Goal: Entertainment & Leisure: Consume media (video, audio)

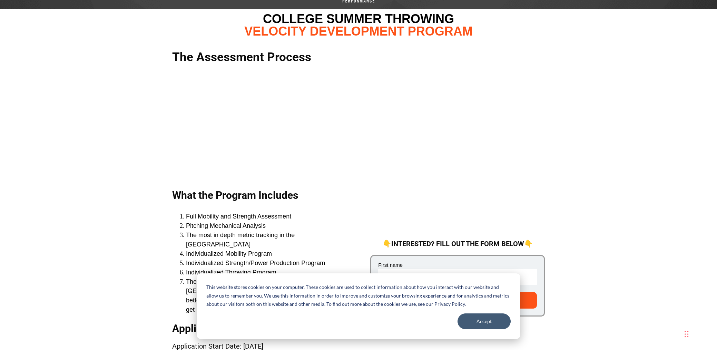
scroll to position [18, 0]
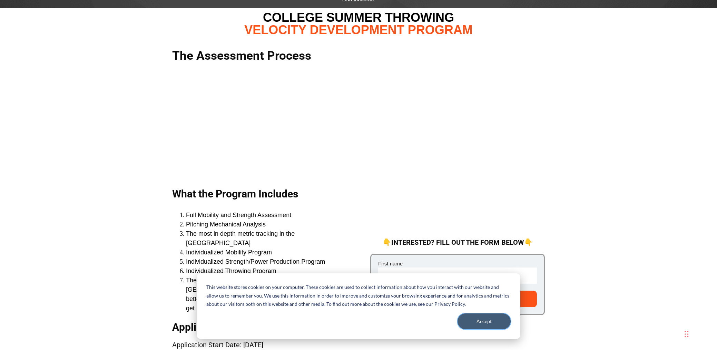
click at [471, 319] on button "Accept" at bounding box center [483, 321] width 53 height 16
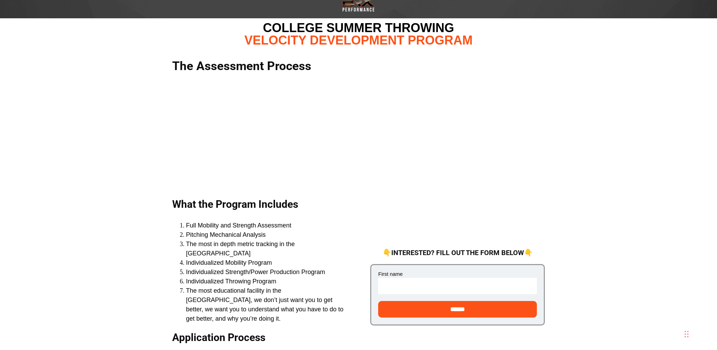
scroll to position [0, 0]
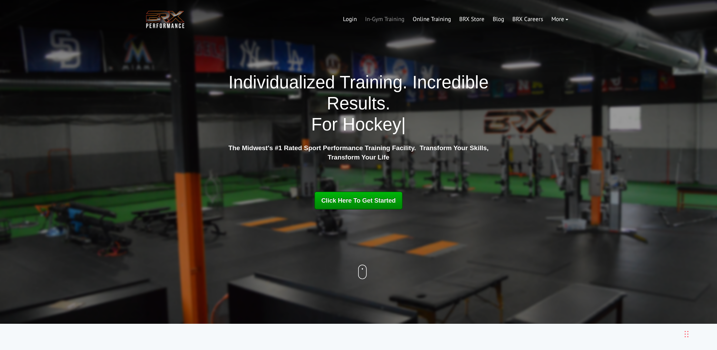
click at [383, 20] on link "In-Gym Training" at bounding box center [385, 19] width 48 height 17
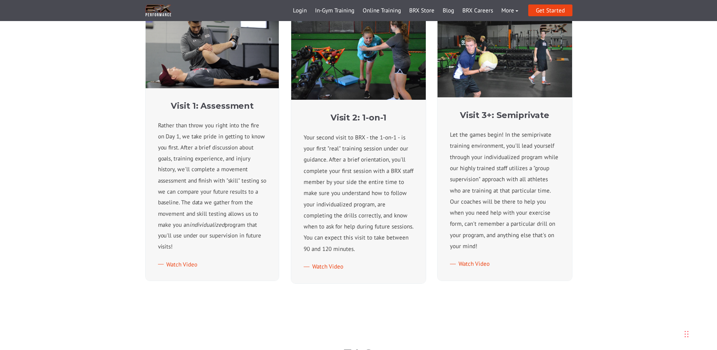
scroll to position [333, 0]
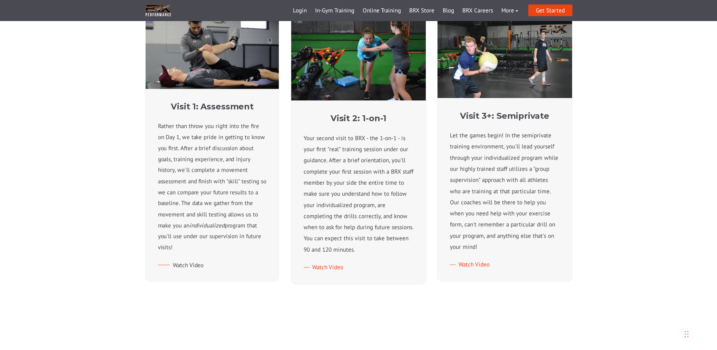
click at [187, 261] on link "Watch Video" at bounding box center [181, 265] width 46 height 8
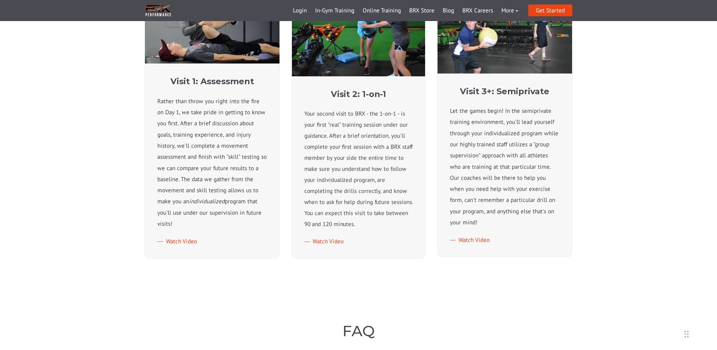
scroll to position [358, 0]
click at [330, 242] on link "Watch Video" at bounding box center [327, 241] width 46 height 8
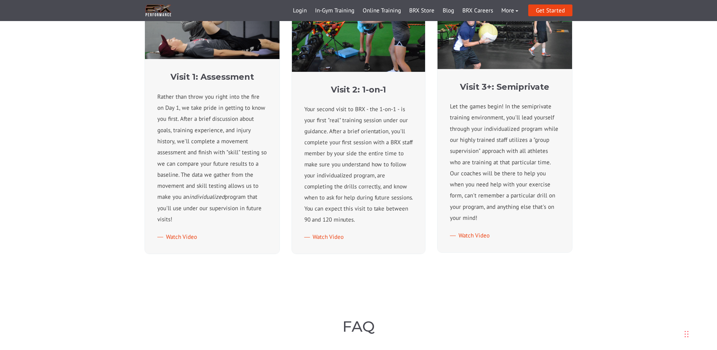
scroll to position [364, 0]
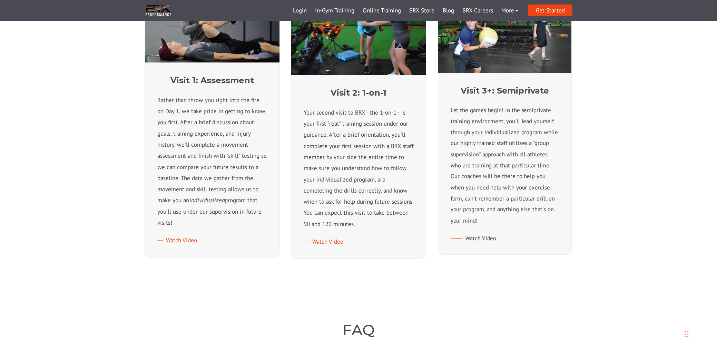
click at [473, 234] on link "Watch Video" at bounding box center [473, 238] width 46 height 8
